Goal: Find specific page/section: Find specific page/section

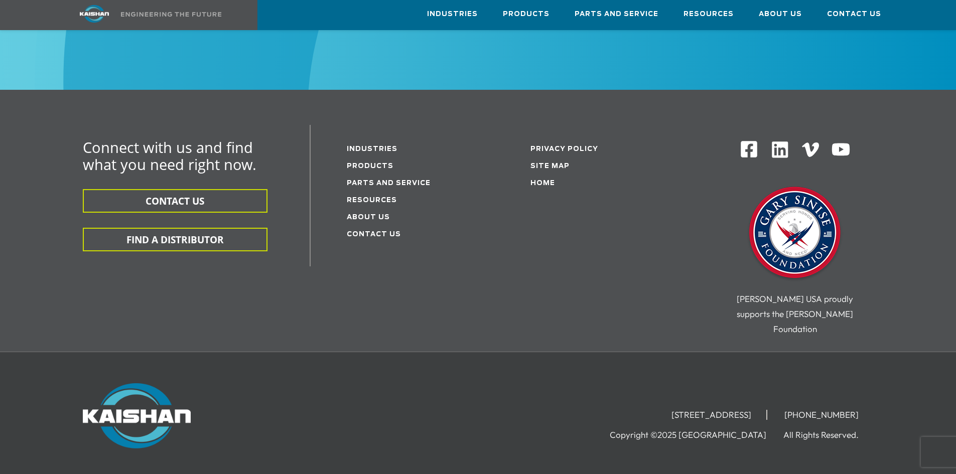
scroll to position [1291, 0]
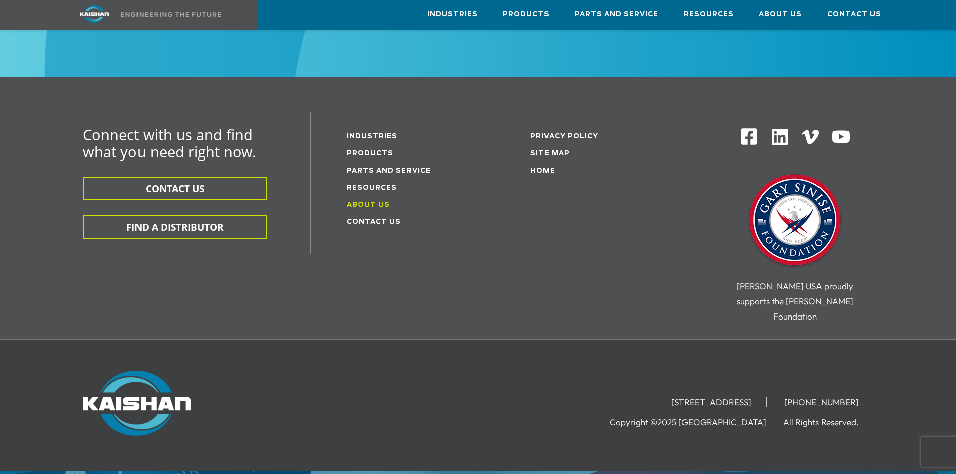
click at [377, 202] on link "About Us" at bounding box center [368, 205] width 43 height 7
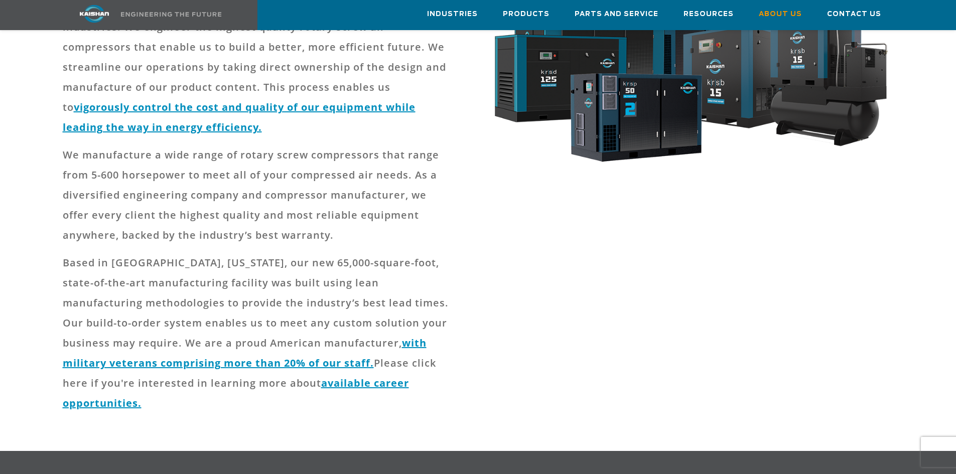
scroll to position [251, 0]
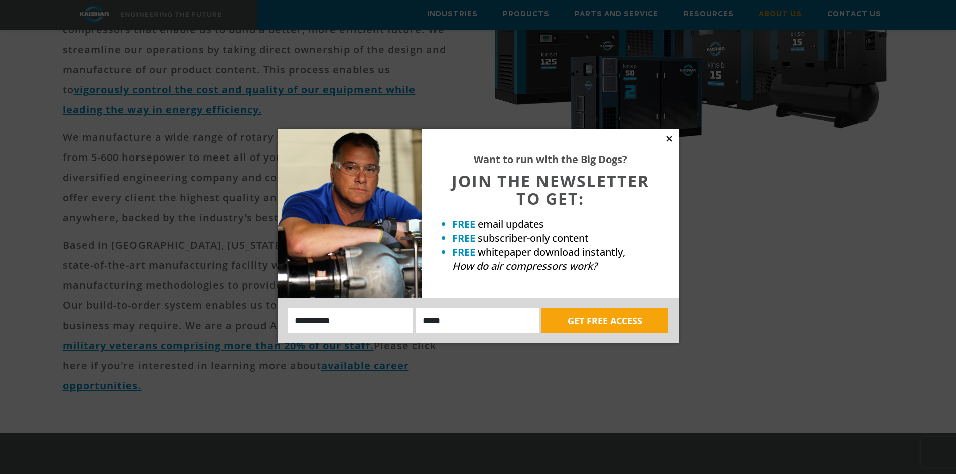
click at [669, 136] on icon at bounding box center [669, 139] width 9 height 9
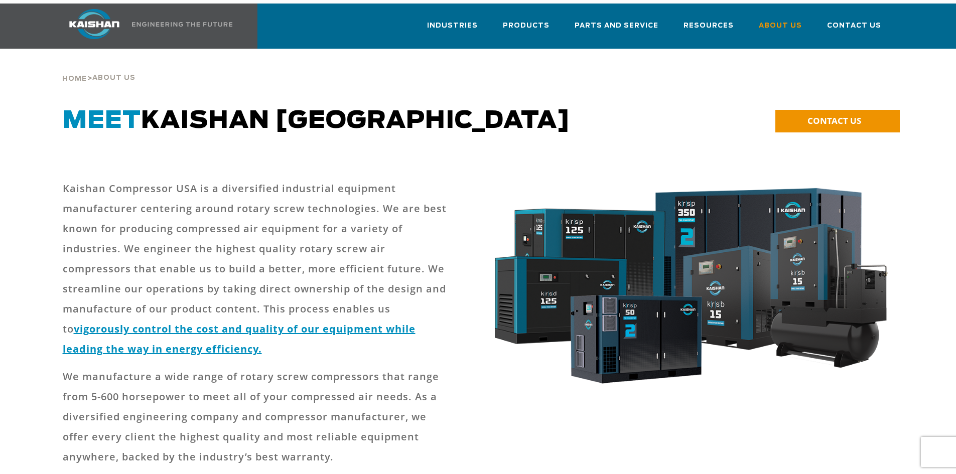
scroll to position [0, 0]
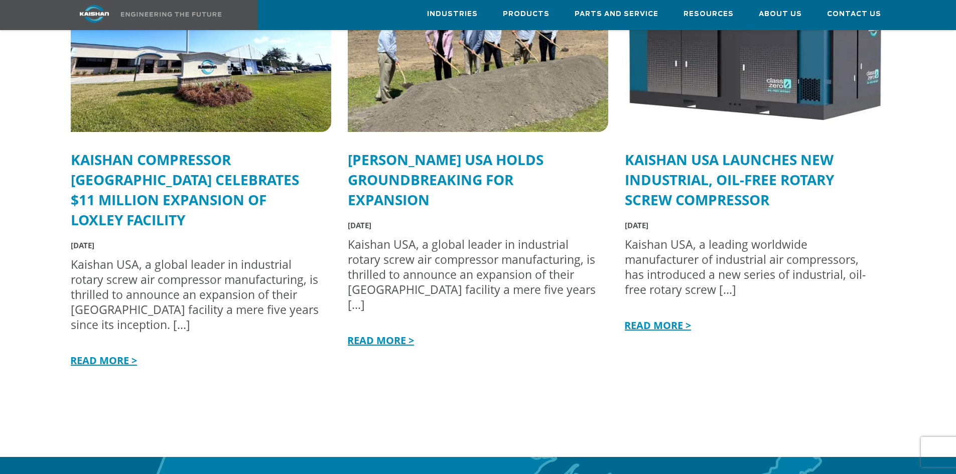
scroll to position [2610, 0]
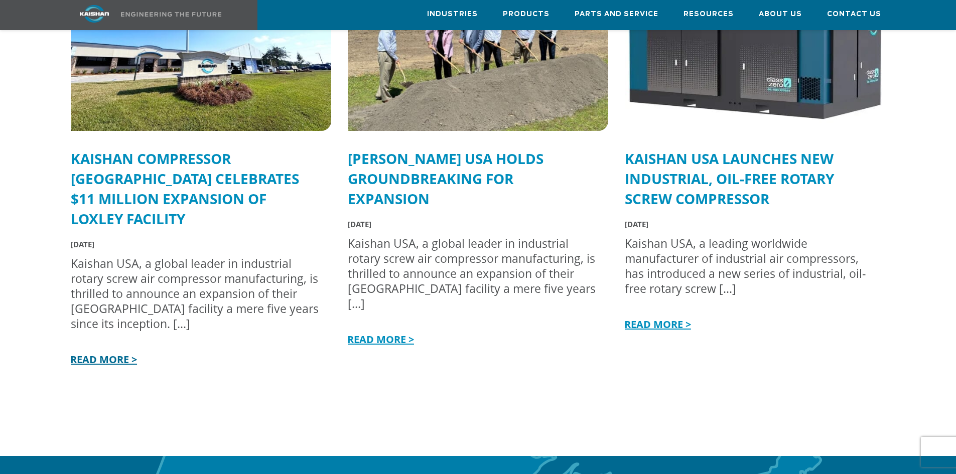
click at [119, 353] on link "READ MORE >" at bounding box center [102, 360] width 69 height 14
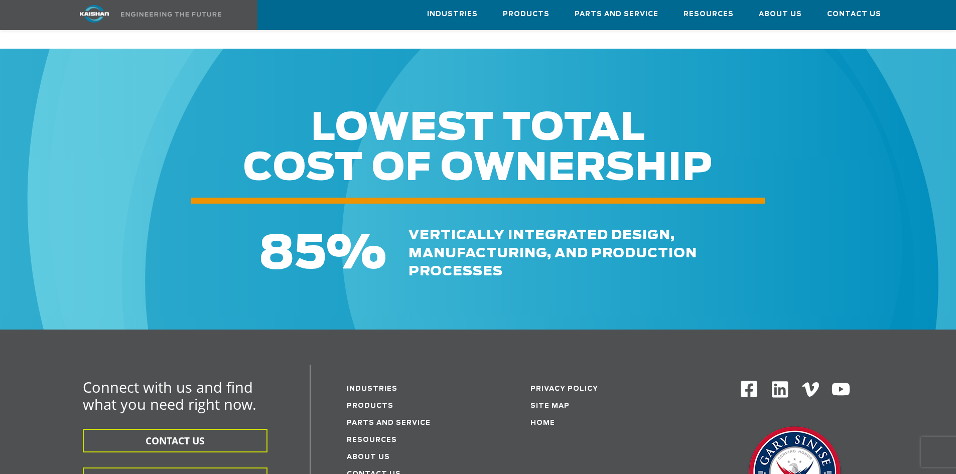
scroll to position [803, 0]
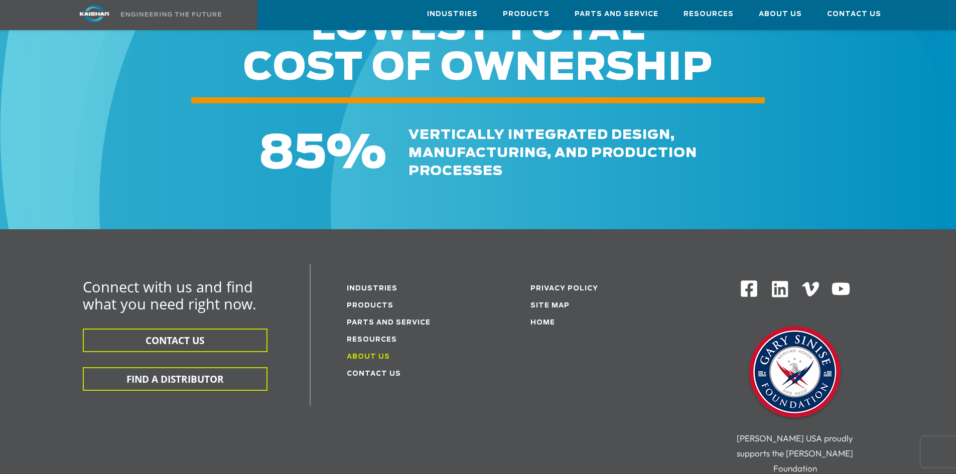
click at [381, 354] on link "About Us" at bounding box center [368, 357] width 43 height 7
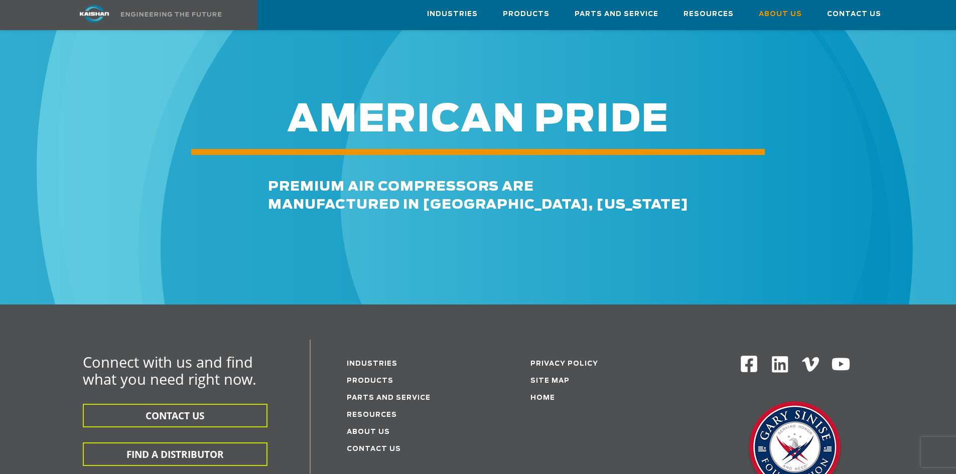
scroll to position [3464, 0]
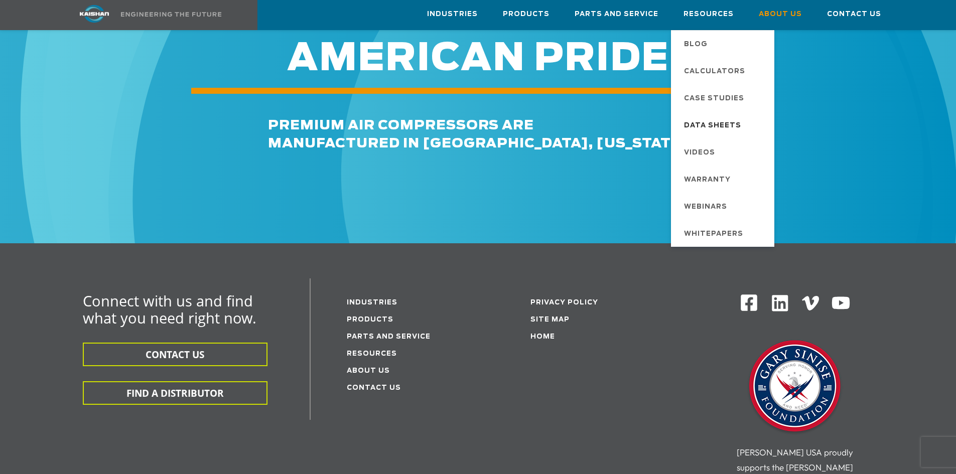
click at [710, 118] on span "Data Sheets" at bounding box center [712, 125] width 57 height 17
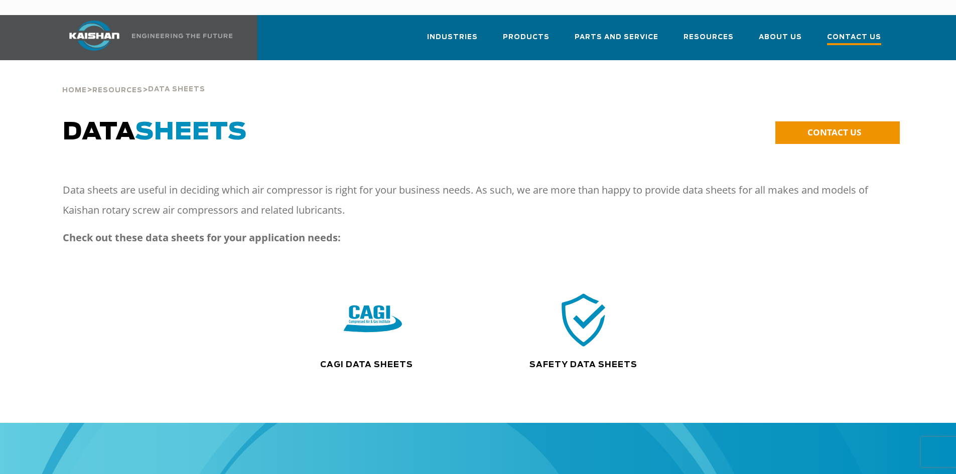
click at [851, 32] on span "Contact Us" at bounding box center [854, 39] width 54 height 14
